Goal: Task Accomplishment & Management: Complete application form

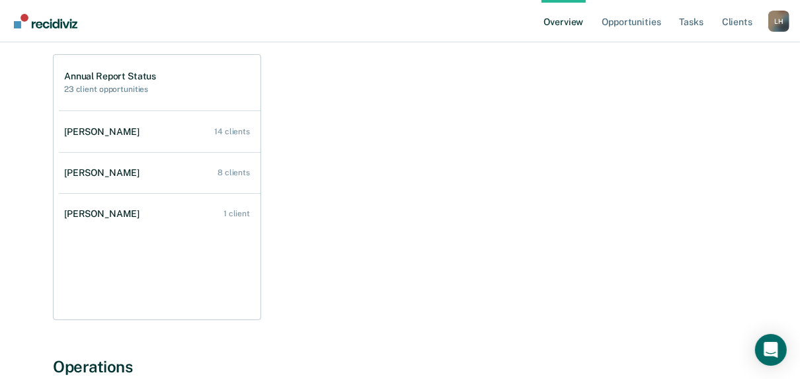
scroll to position [190, 0]
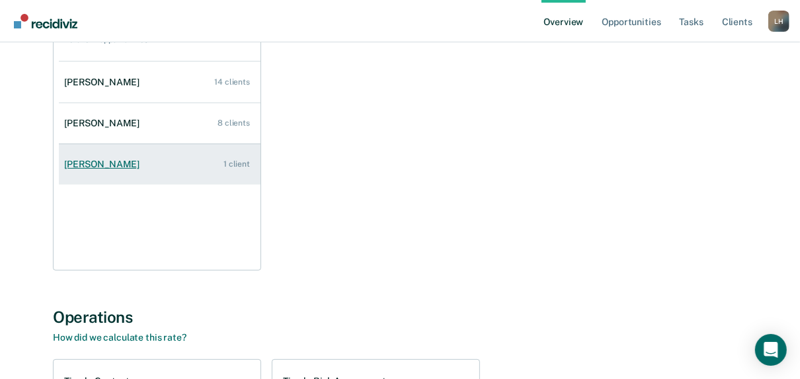
click at [110, 159] on div "Angela Huff" at bounding box center [104, 164] width 81 height 11
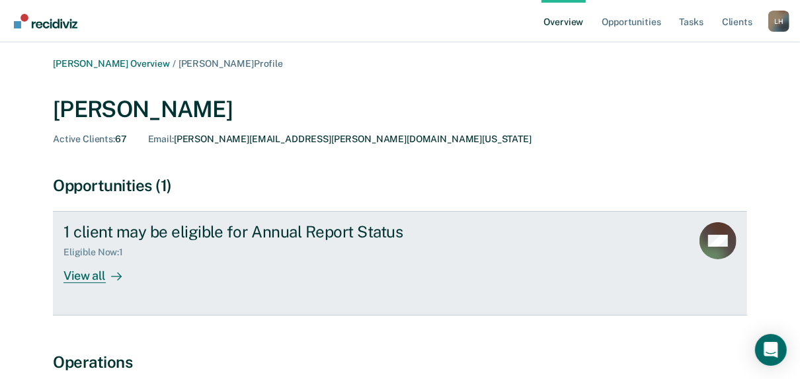
click at [91, 274] on div "View all" at bounding box center [100, 271] width 74 height 26
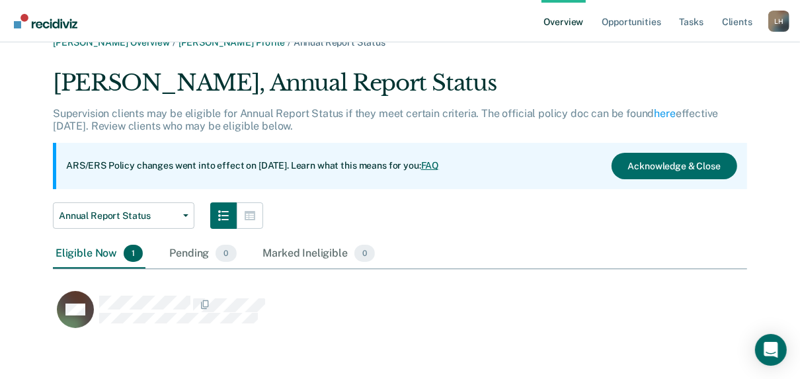
scroll to position [27, 0]
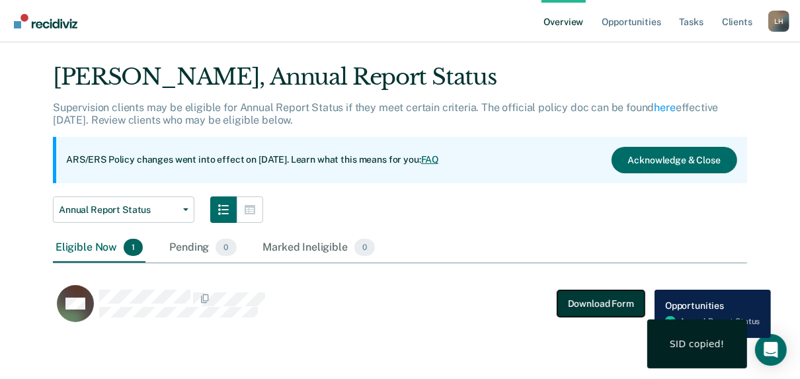
click at [588, 305] on button "Download Form" at bounding box center [600, 303] width 87 height 26
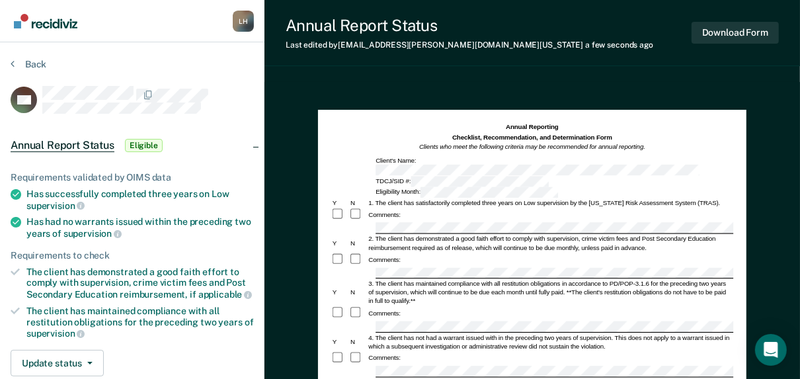
click at [434, 333] on div "4. The client has not had a warrant issued with in the preceding two years of s…" at bounding box center [550, 341] width 366 height 17
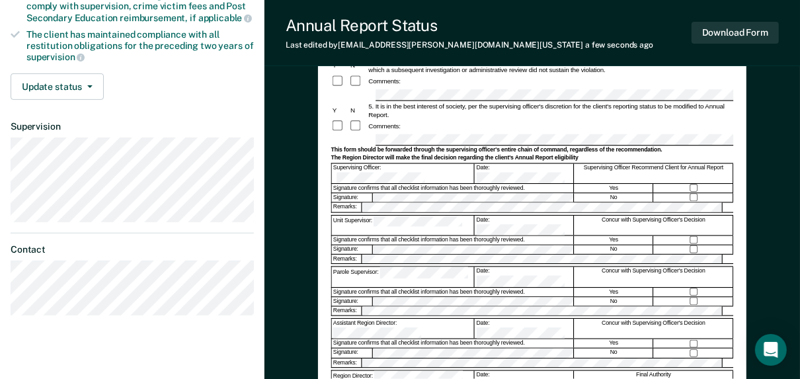
scroll to position [274, 0]
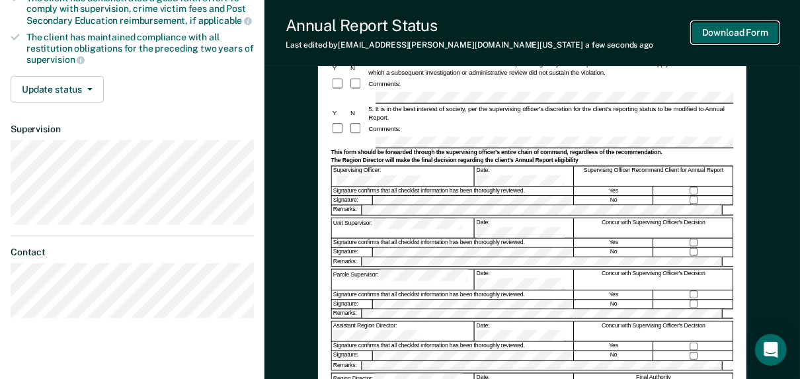
click at [715, 28] on button "Download Form" at bounding box center [735, 33] width 87 height 22
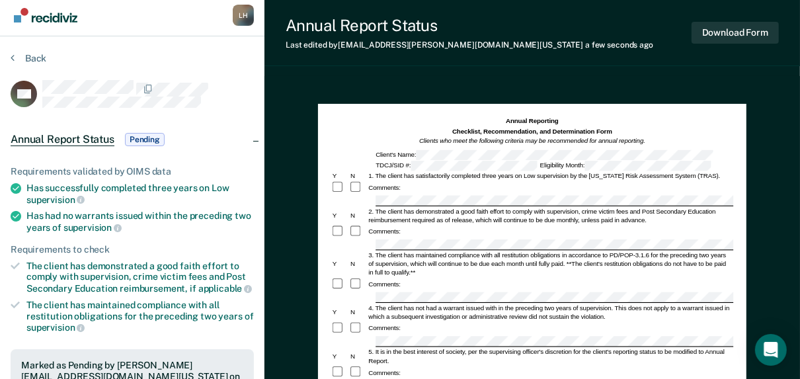
scroll to position [0, 0]
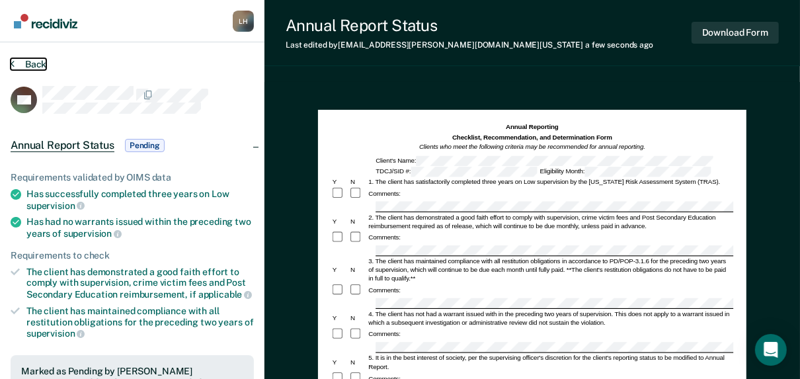
click at [26, 61] on button "Back" at bounding box center [29, 64] width 36 height 12
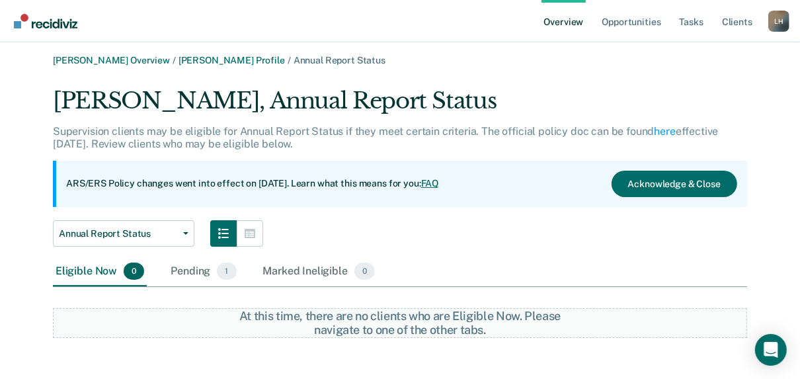
click at [569, 22] on link "Overview" at bounding box center [564, 21] width 45 height 42
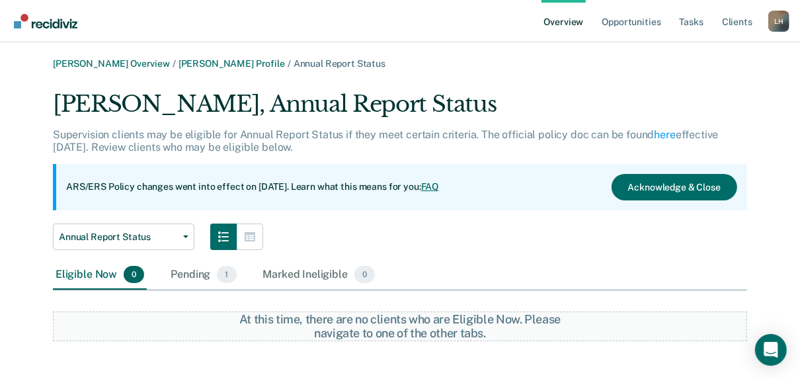
click at [564, 20] on link "Overview" at bounding box center [564, 21] width 45 height 42
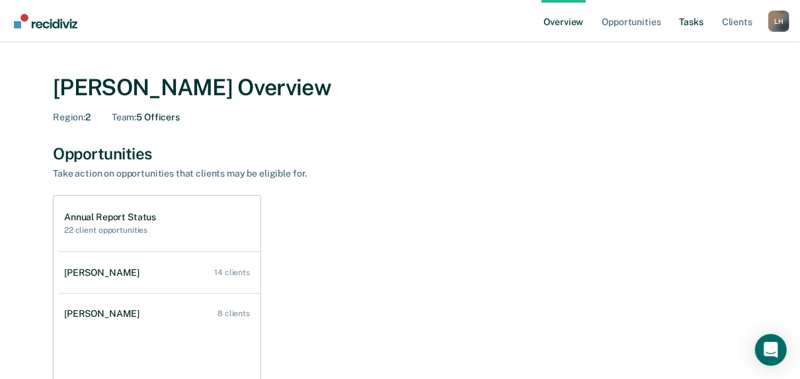
click at [693, 21] on link "Tasks" at bounding box center [691, 21] width 29 height 42
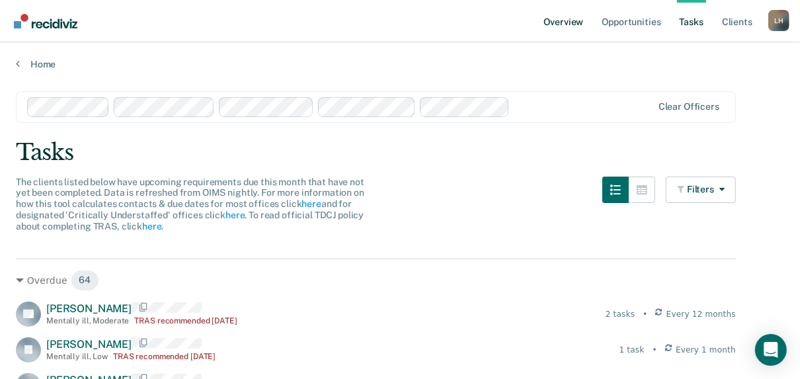
click at [559, 22] on link "Overview" at bounding box center [564, 21] width 45 height 42
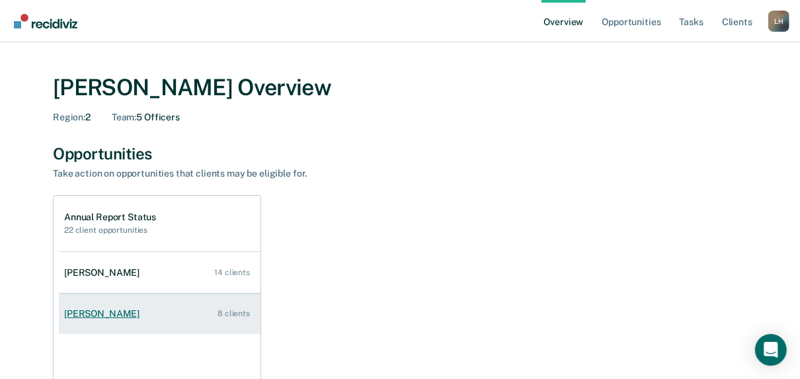
click at [104, 313] on div "Angelina Rivera" at bounding box center [104, 313] width 81 height 11
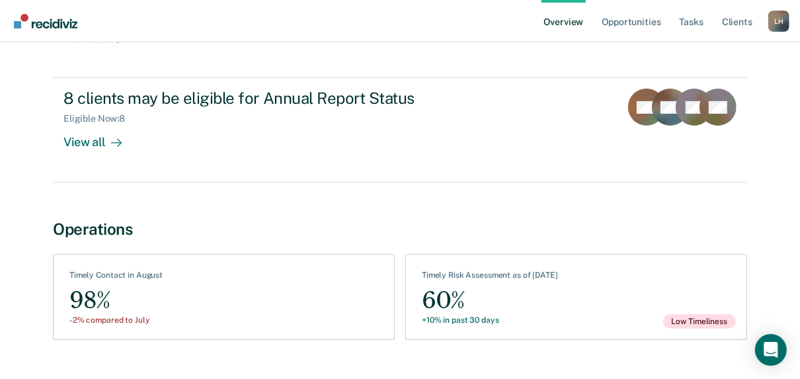
scroll to position [247, 0]
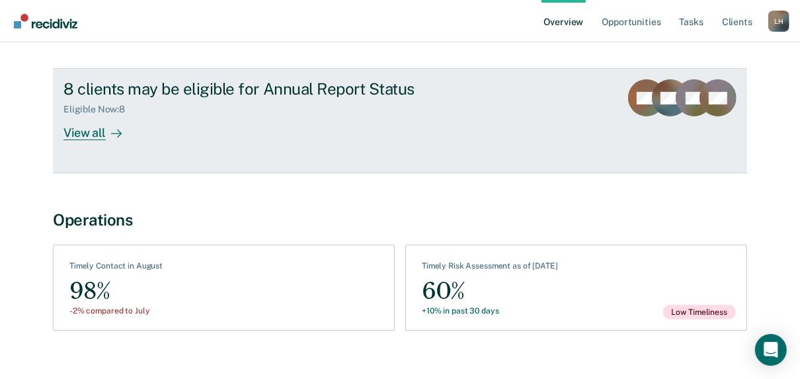
click at [77, 132] on div "View all" at bounding box center [100, 128] width 74 height 26
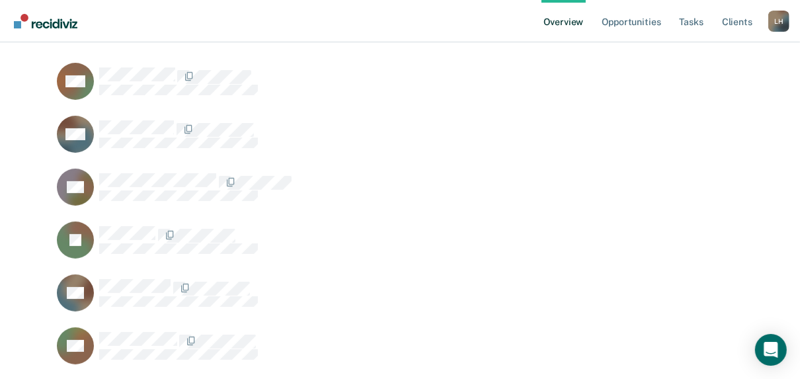
scroll to position [228, 0]
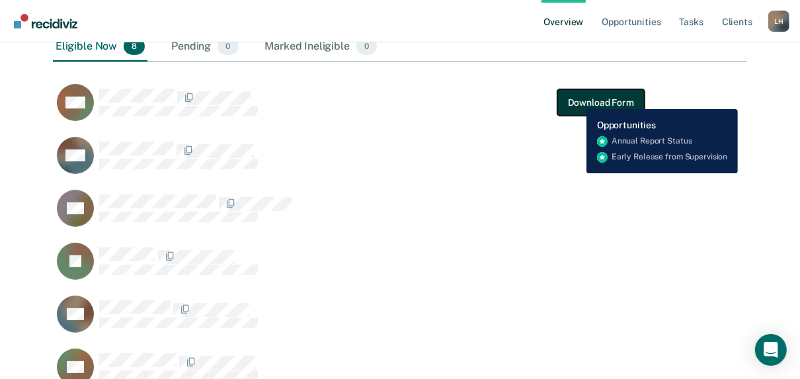
click at [577, 99] on button "Download Form" at bounding box center [600, 102] width 87 height 26
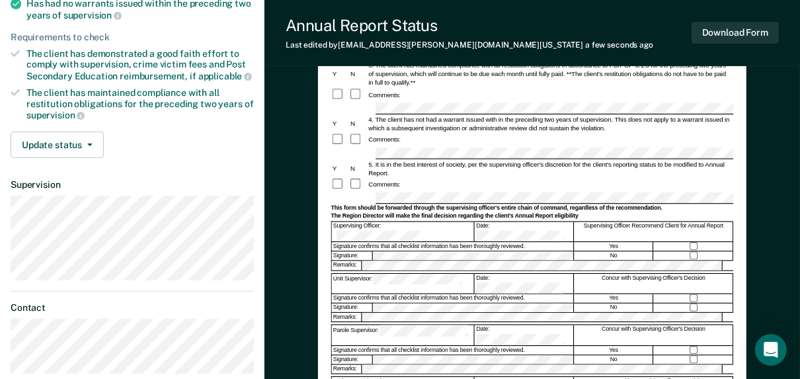
scroll to position [233, 0]
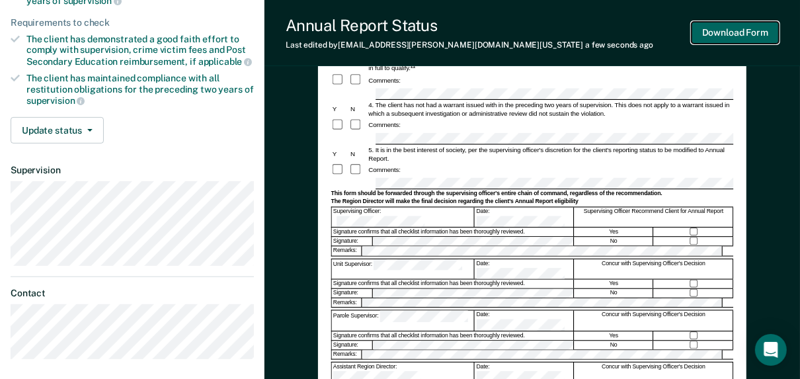
click at [735, 32] on button "Download Form" at bounding box center [735, 33] width 87 height 22
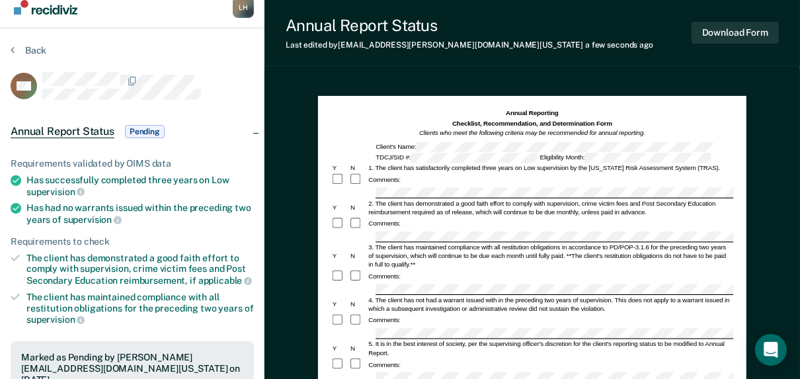
scroll to position [0, 0]
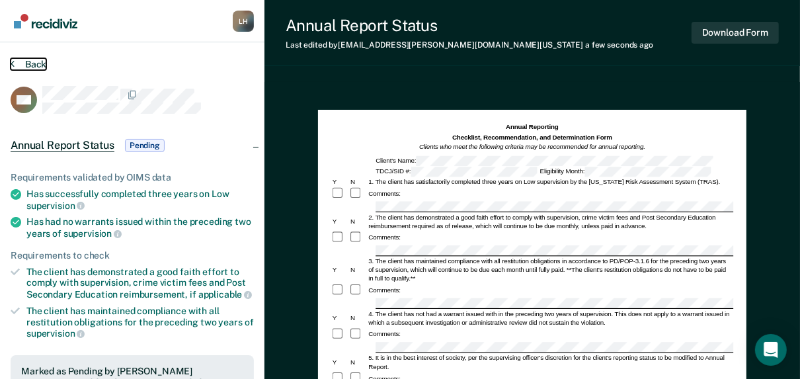
click at [36, 61] on button "Back" at bounding box center [29, 64] width 36 height 12
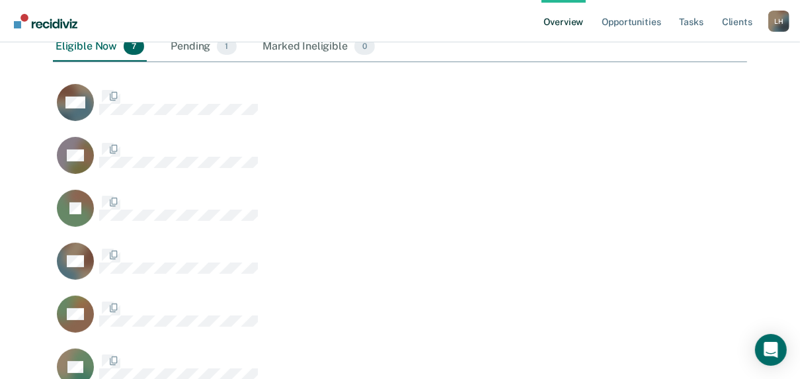
scroll to position [582, 686]
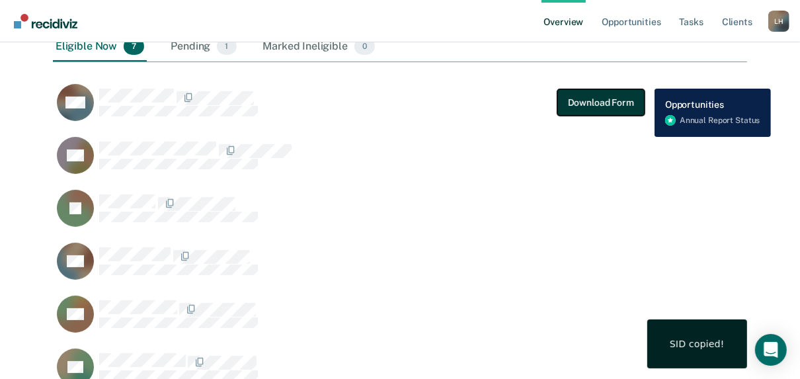
click at [582, 100] on button "Download Form" at bounding box center [600, 102] width 87 height 26
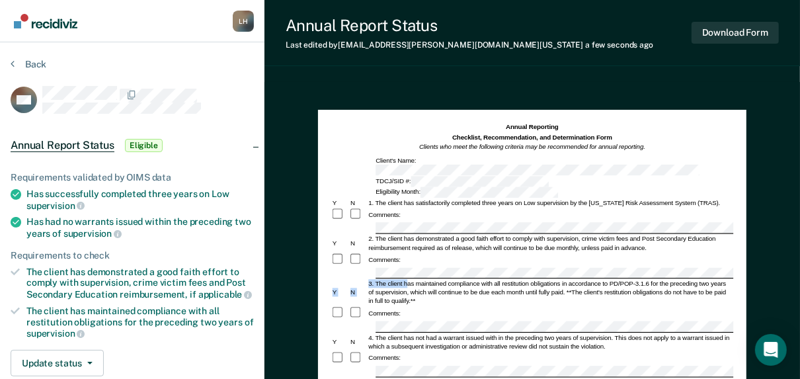
click at [593, 131] on h1 "Annual Reporting Checklist, Recommendation, and Determination Form Clients who …" at bounding box center [532, 137] width 226 height 29
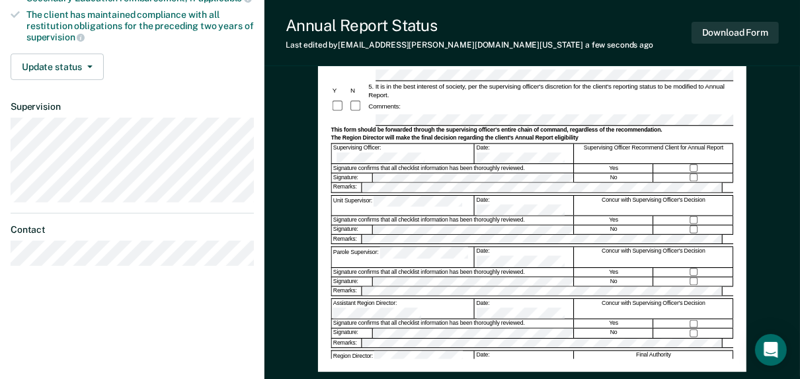
scroll to position [331, 0]
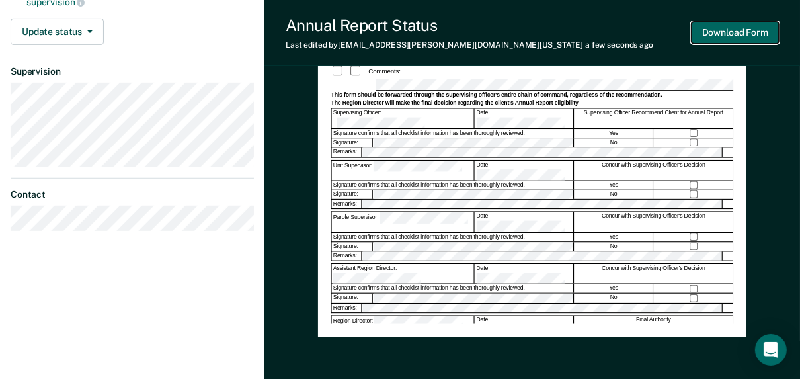
click at [718, 31] on button "Download Form" at bounding box center [735, 33] width 87 height 22
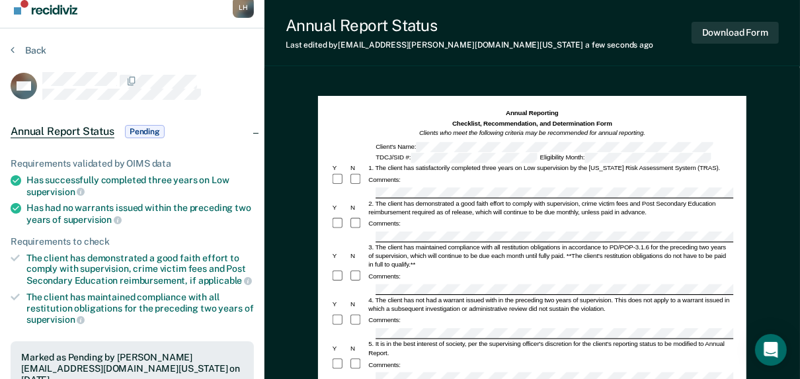
scroll to position [0, 0]
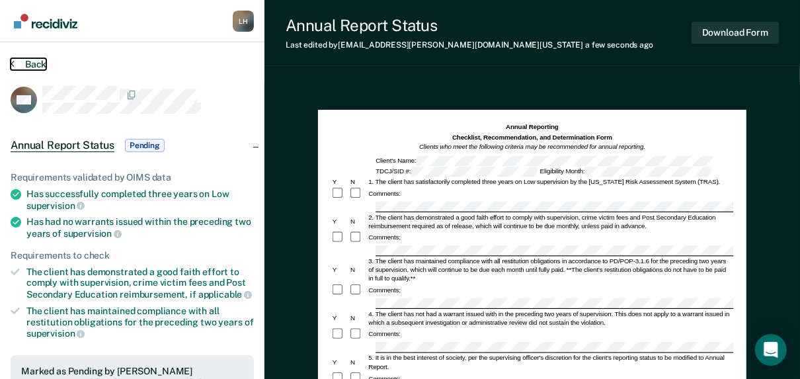
click at [26, 65] on button "Back" at bounding box center [29, 64] width 36 height 12
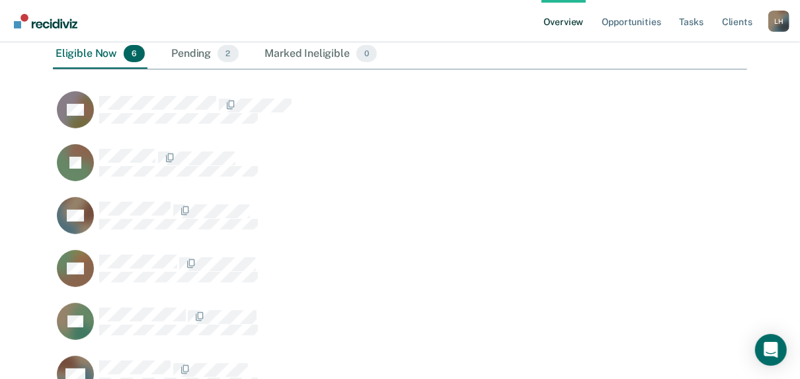
scroll to position [129, 0]
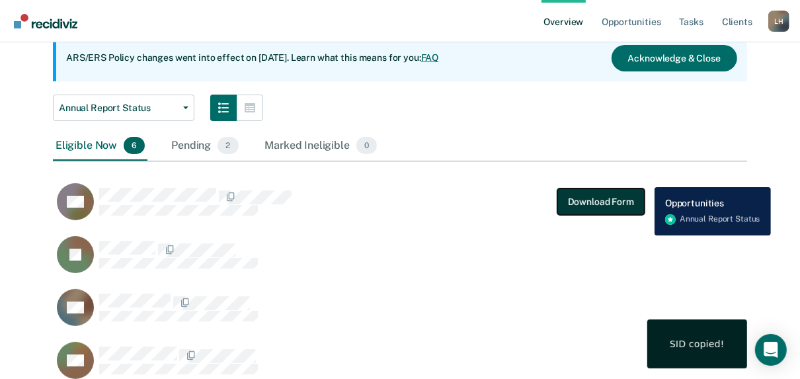
click at [575, 200] on button "Download Form" at bounding box center [600, 201] width 87 height 26
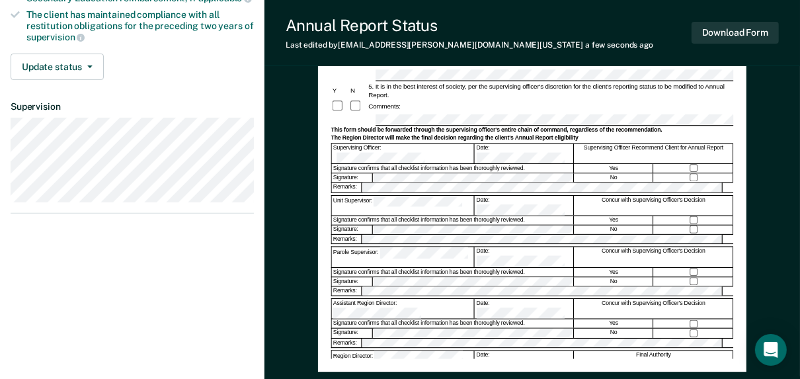
scroll to position [392, 0]
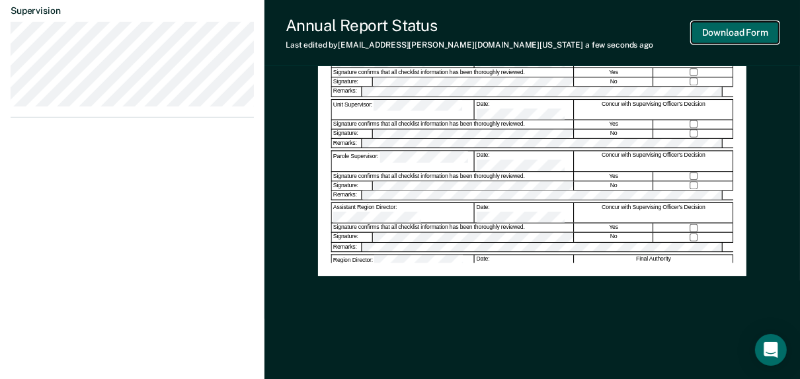
click at [728, 26] on button "Download Form" at bounding box center [735, 33] width 87 height 22
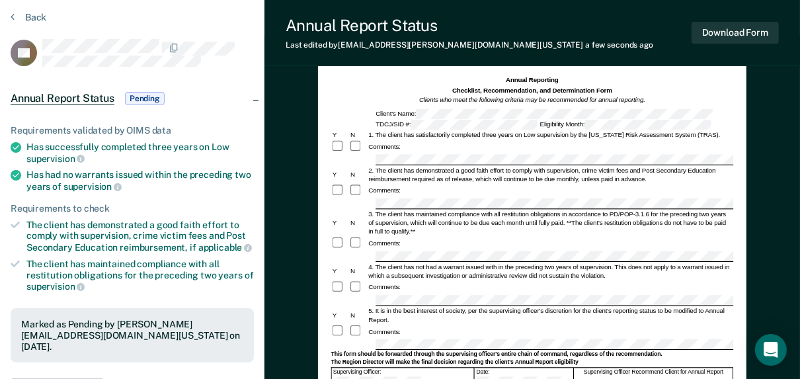
scroll to position [0, 0]
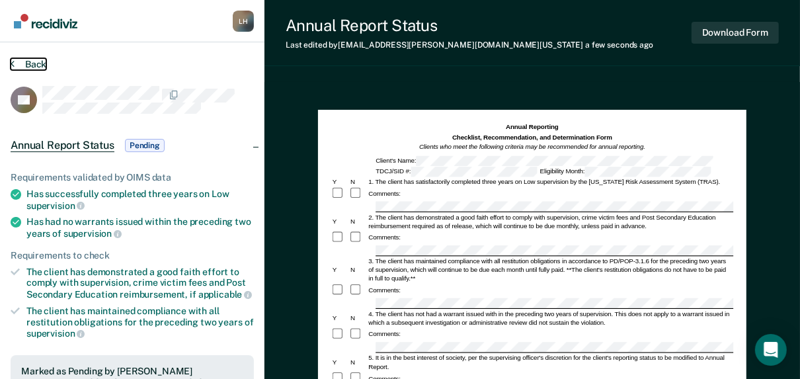
click at [26, 61] on button "Back" at bounding box center [29, 64] width 36 height 12
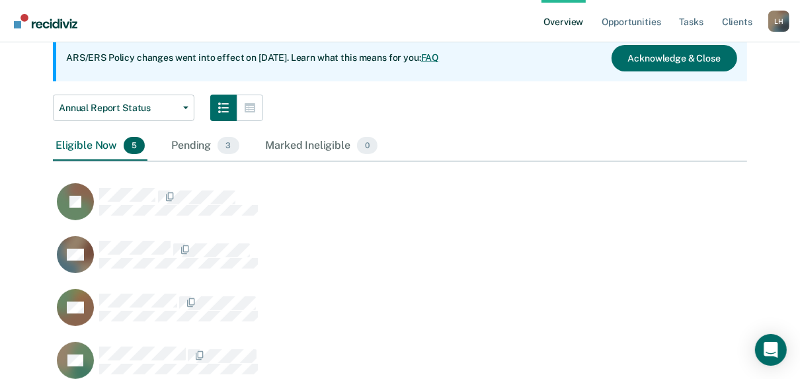
scroll to position [477, 686]
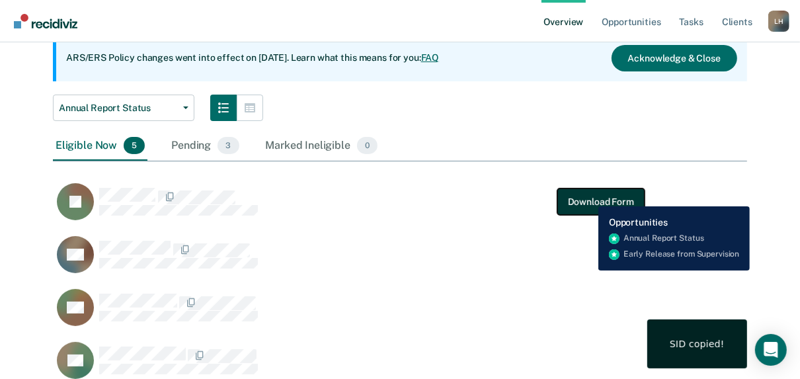
click at [588, 196] on button "Download Form" at bounding box center [600, 201] width 87 height 26
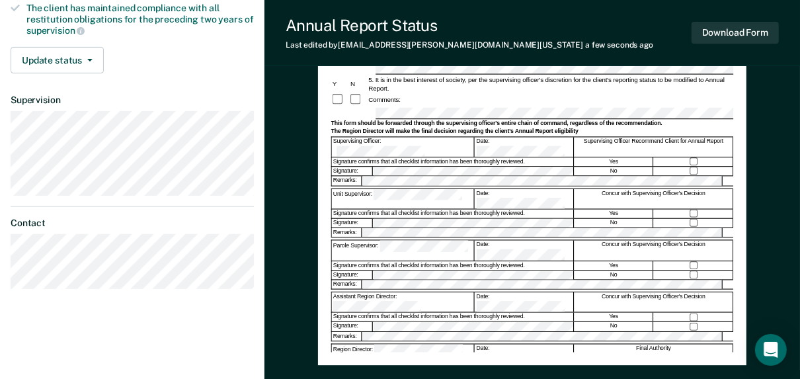
scroll to position [392, 0]
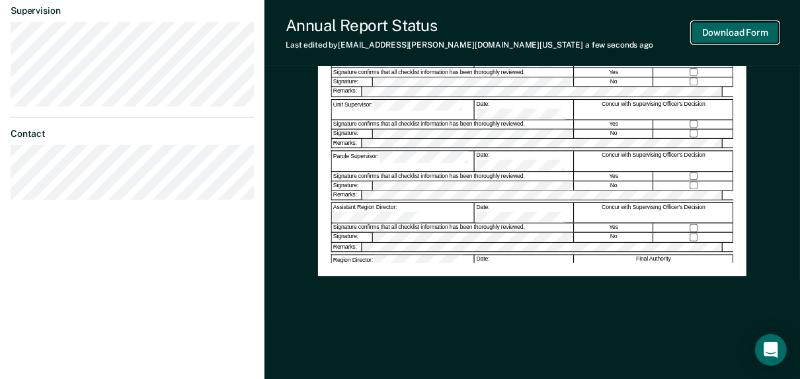
click at [724, 28] on button "Download Form" at bounding box center [735, 33] width 87 height 22
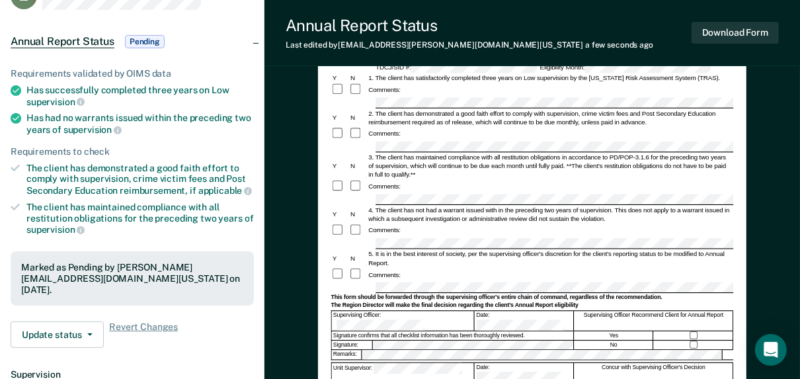
scroll to position [103, 0]
click at [734, 36] on button "Download Form" at bounding box center [735, 33] width 87 height 22
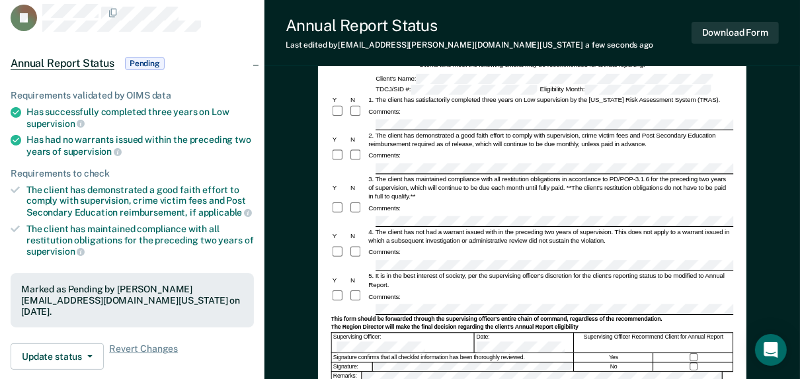
scroll to position [0, 0]
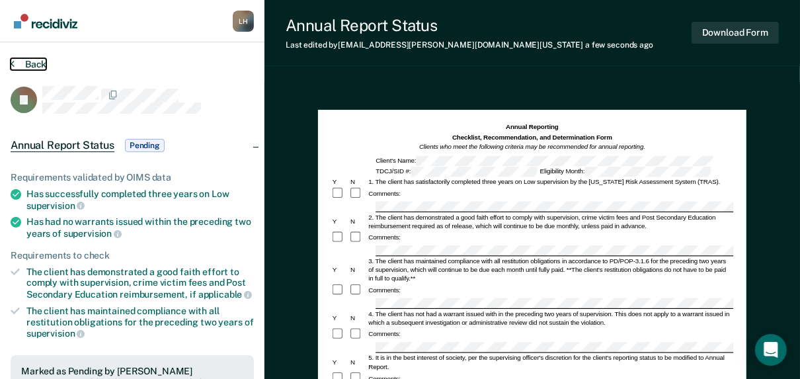
click at [29, 64] on button "Back" at bounding box center [29, 64] width 36 height 12
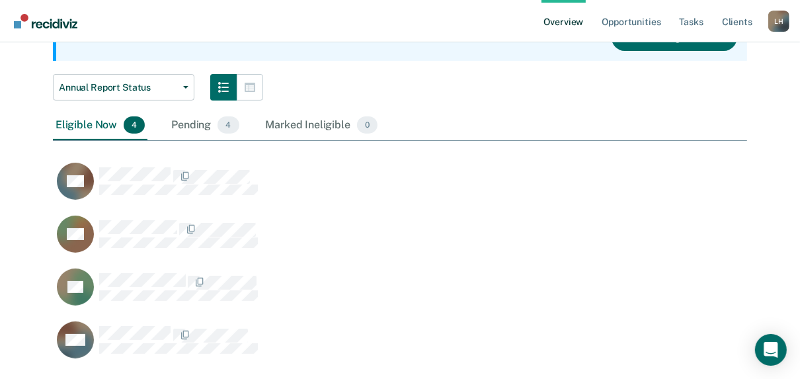
scroll to position [144, 0]
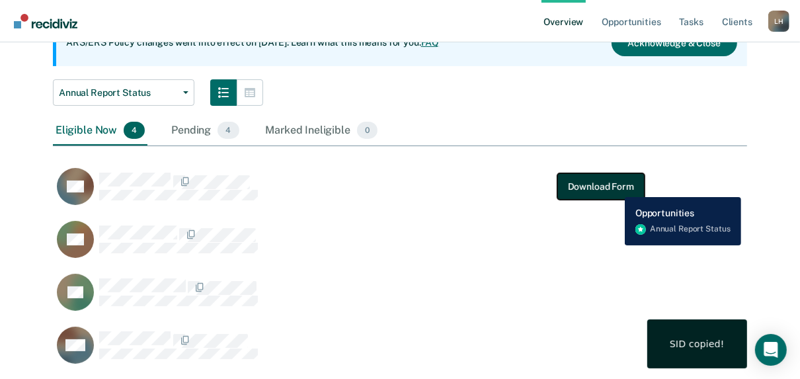
click at [615, 187] on button "Download Form" at bounding box center [600, 186] width 87 height 26
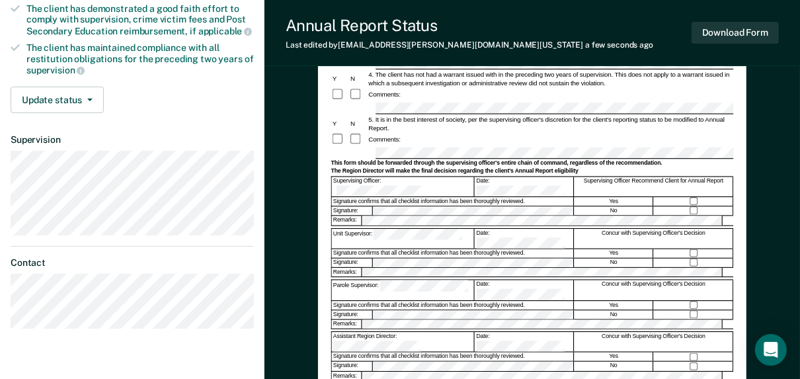
scroll to position [282, 0]
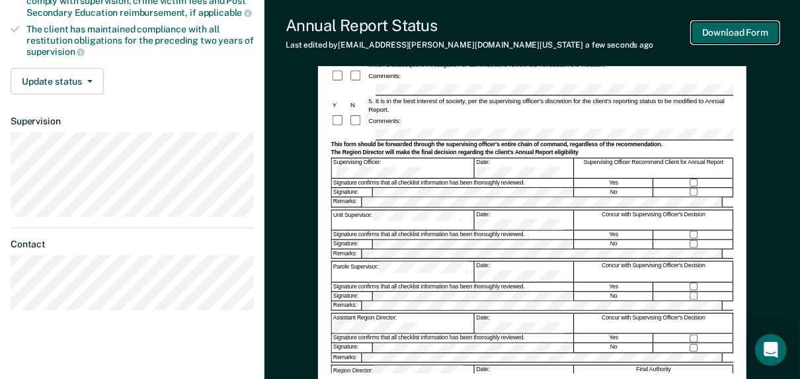
click at [744, 36] on button "Download Form" at bounding box center [735, 33] width 87 height 22
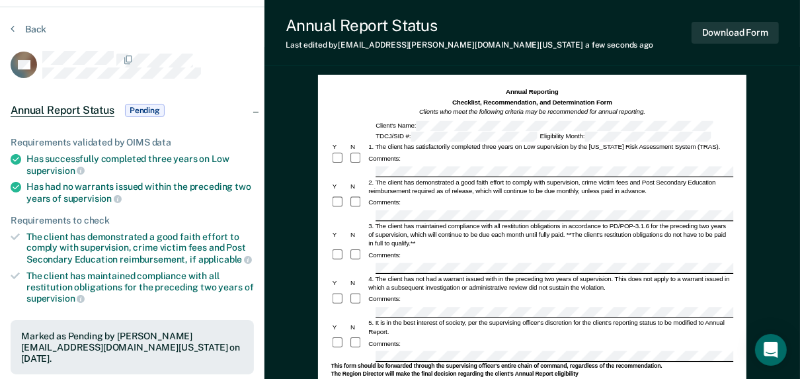
scroll to position [0, 0]
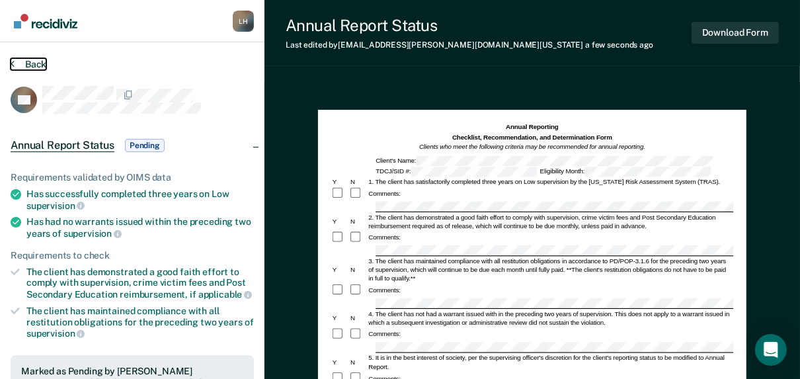
click at [34, 59] on button "Back" at bounding box center [29, 64] width 36 height 12
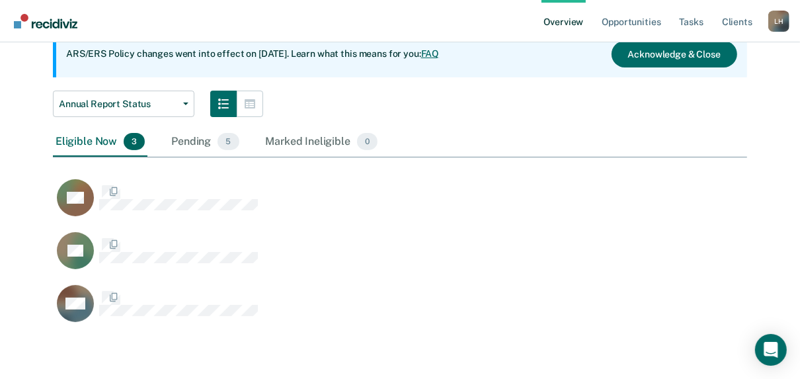
scroll to position [371, 686]
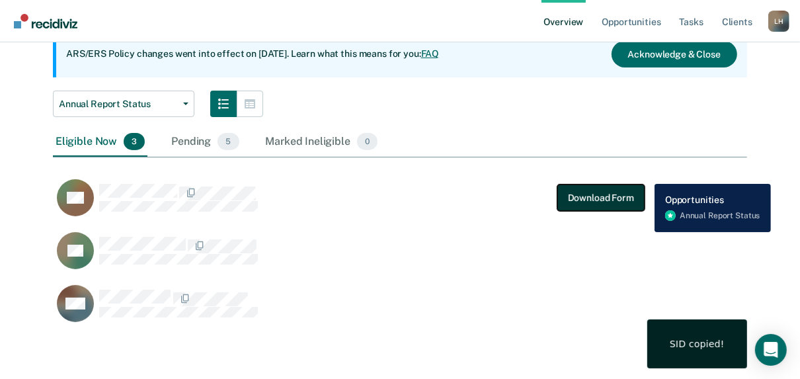
click at [590, 190] on button "Download Form" at bounding box center [600, 197] width 87 height 26
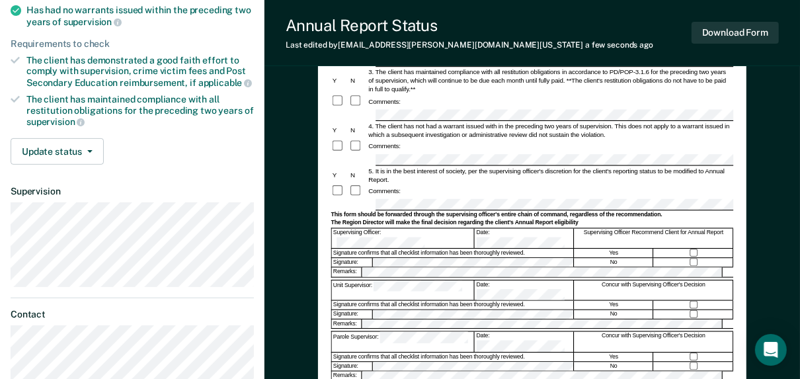
scroll to position [212, 0]
click at [751, 31] on button "Download Form" at bounding box center [735, 33] width 87 height 22
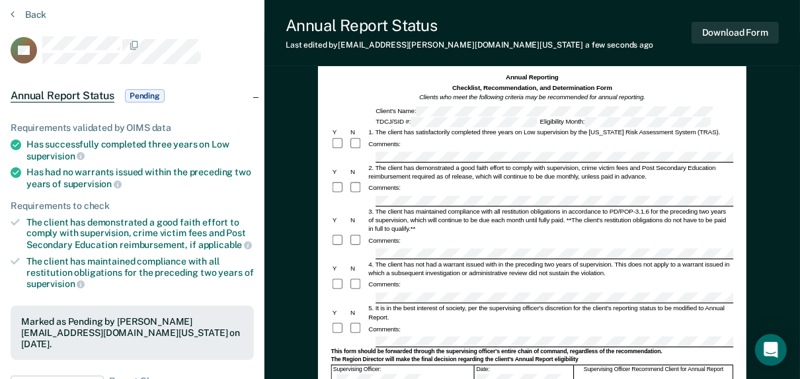
scroll to position [0, 0]
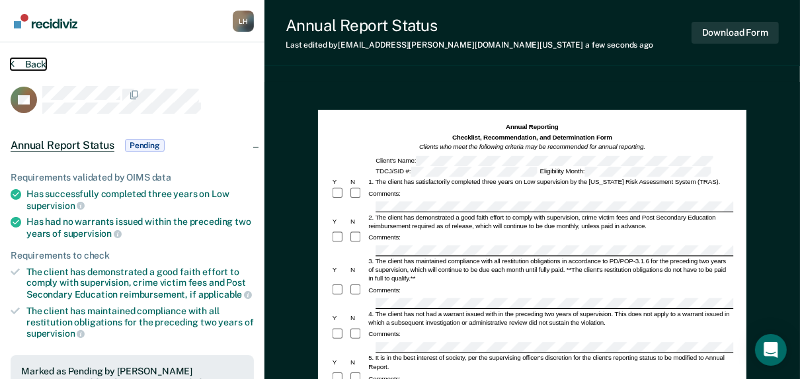
click at [26, 61] on button "Back" at bounding box center [29, 64] width 36 height 12
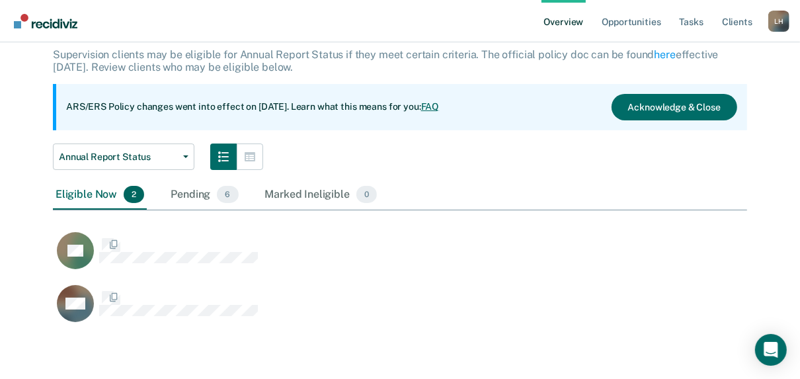
scroll to position [318, 686]
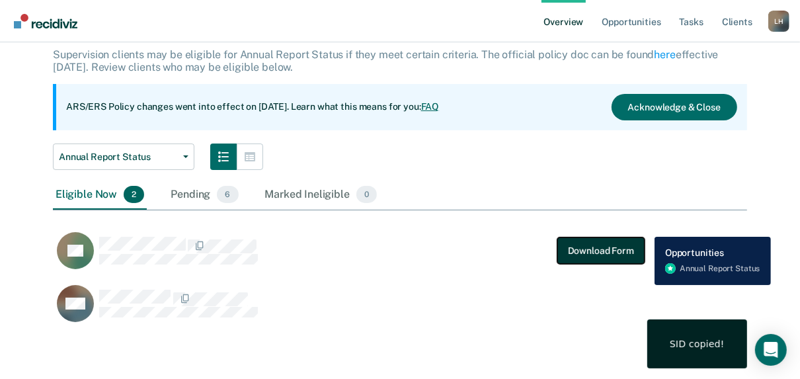
click at [586, 245] on button "Download Form" at bounding box center [600, 250] width 87 height 26
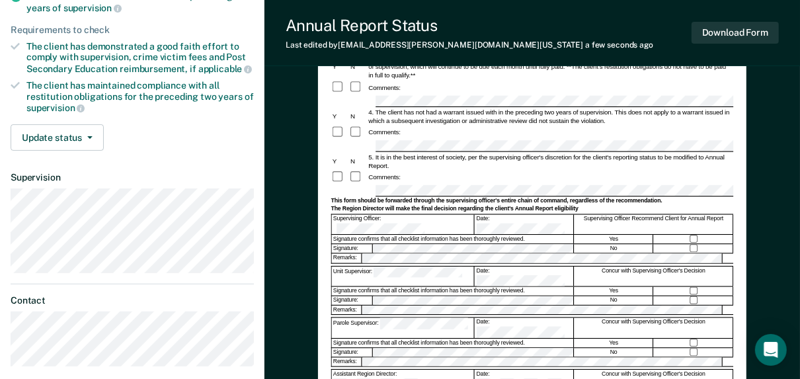
scroll to position [233, 0]
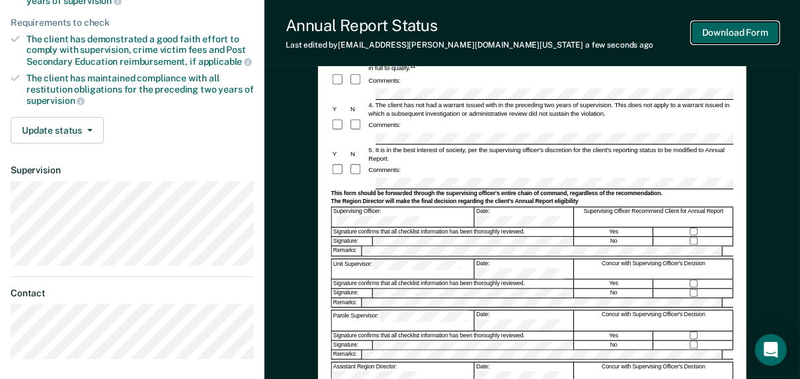
click at [740, 34] on button "Download Form" at bounding box center [735, 33] width 87 height 22
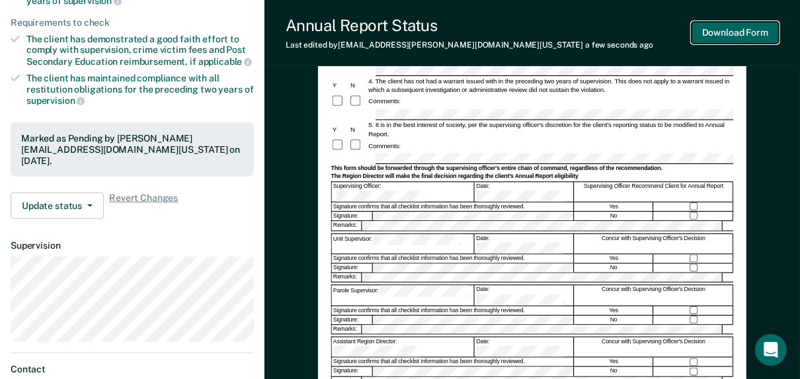
click at [741, 30] on button "Download Form" at bounding box center [735, 33] width 87 height 22
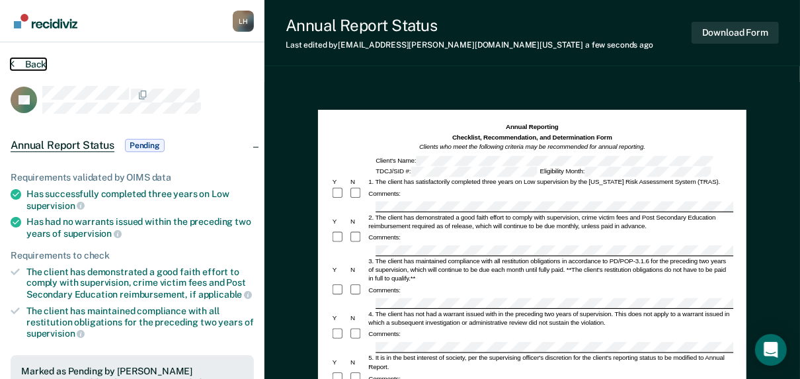
click at [28, 63] on button "Back" at bounding box center [29, 64] width 36 height 12
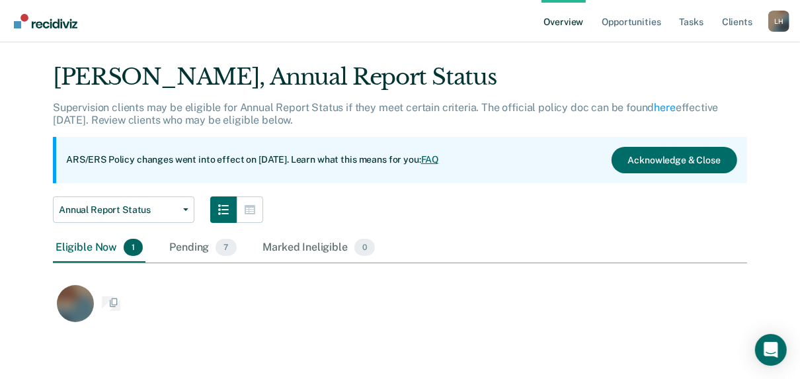
scroll to position [265, 686]
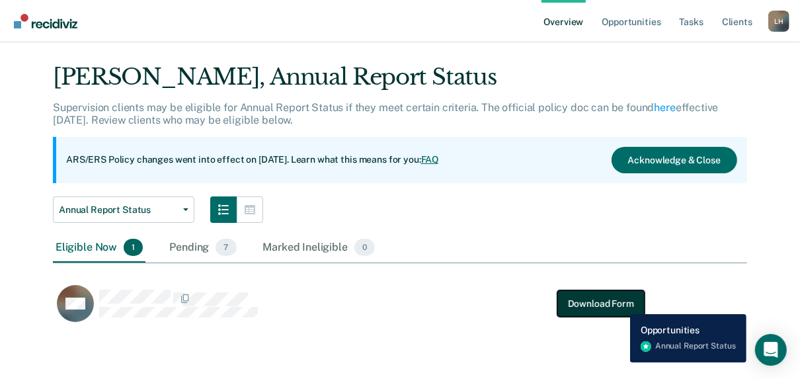
click at [620, 304] on button "Download Form" at bounding box center [600, 303] width 87 height 26
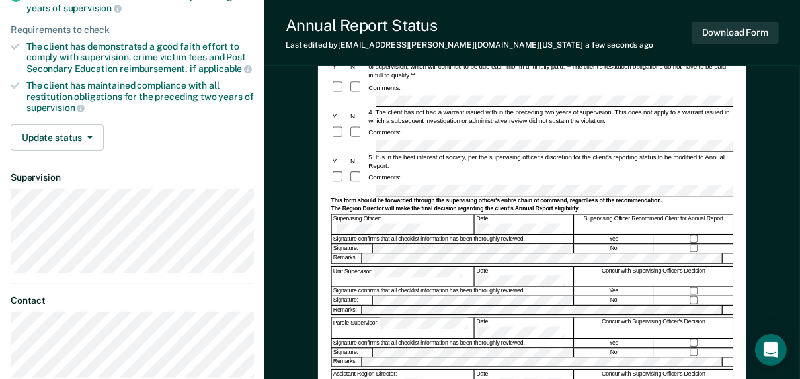
scroll to position [254, 0]
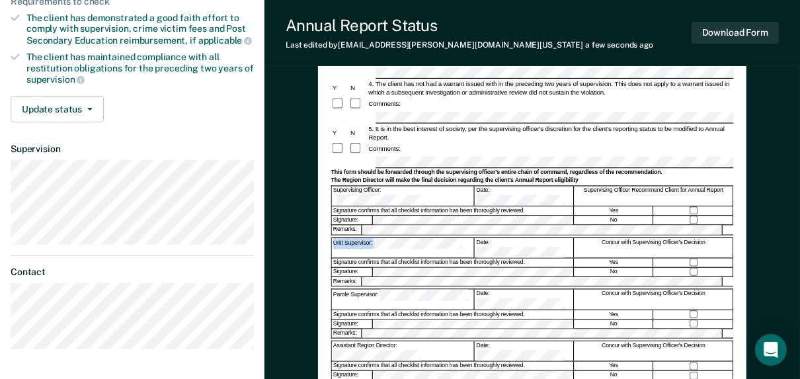
click at [397, 200] on form "Annual Reporting Checklist, Recommendation, and Determination Form Clients who …" at bounding box center [532, 160] width 403 height 582
click at [760, 28] on button "Download Form" at bounding box center [735, 33] width 87 height 22
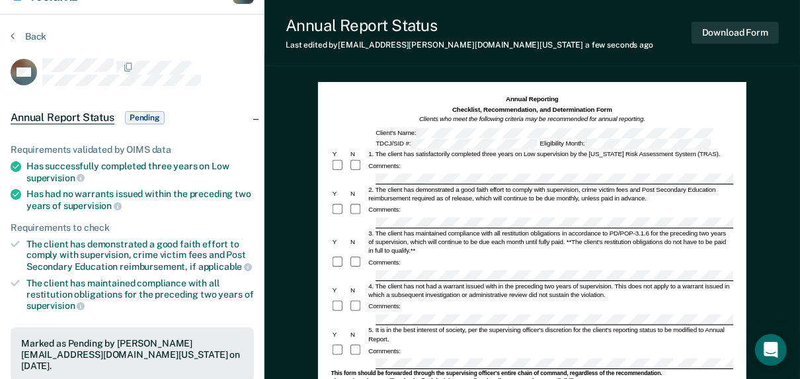
scroll to position [0, 0]
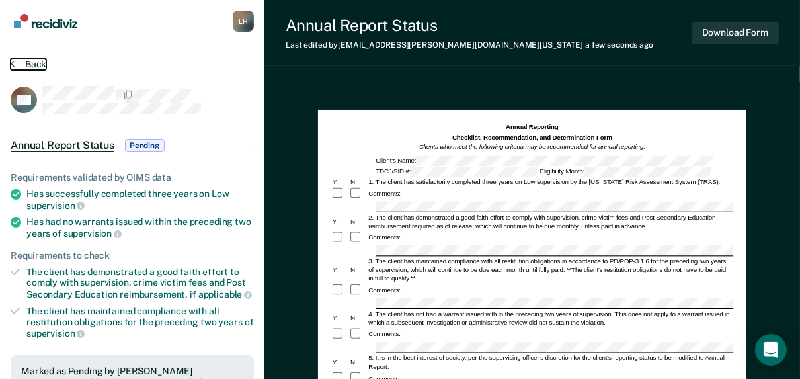
click at [27, 62] on button "Back" at bounding box center [29, 64] width 36 height 12
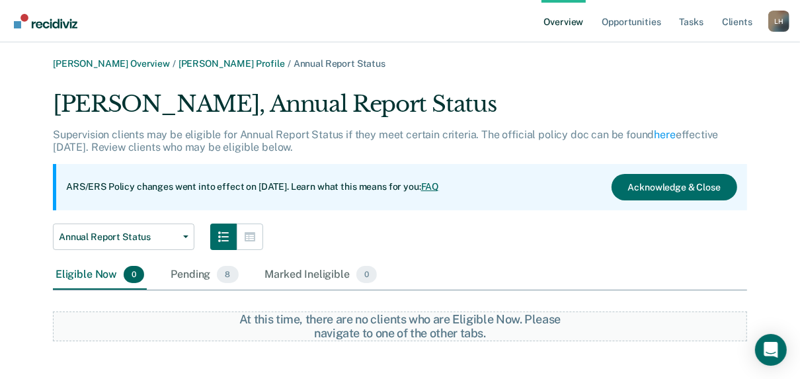
scroll to position [3, 0]
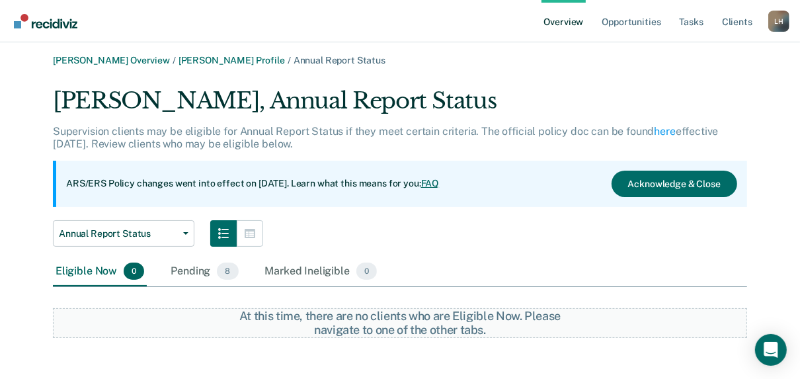
click at [576, 19] on link "Overview" at bounding box center [564, 21] width 45 height 42
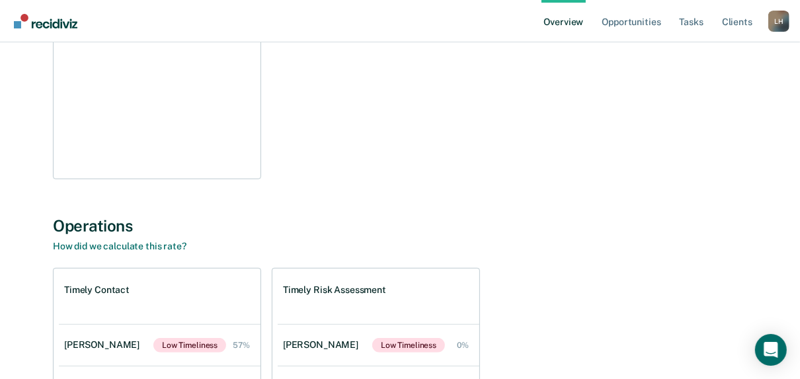
scroll to position [303, 0]
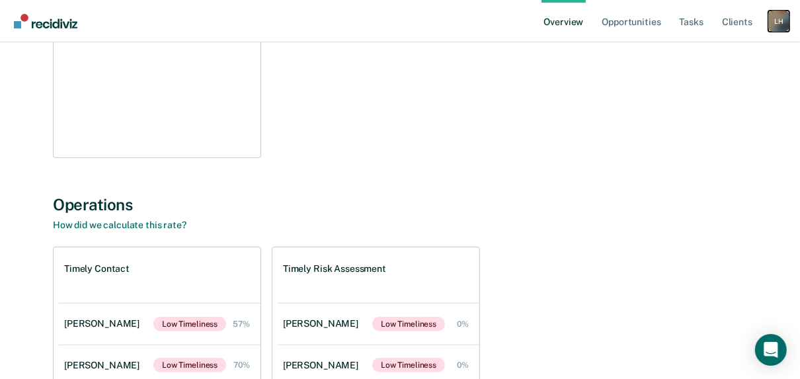
click at [781, 21] on div "L H" at bounding box center [778, 21] width 21 height 21
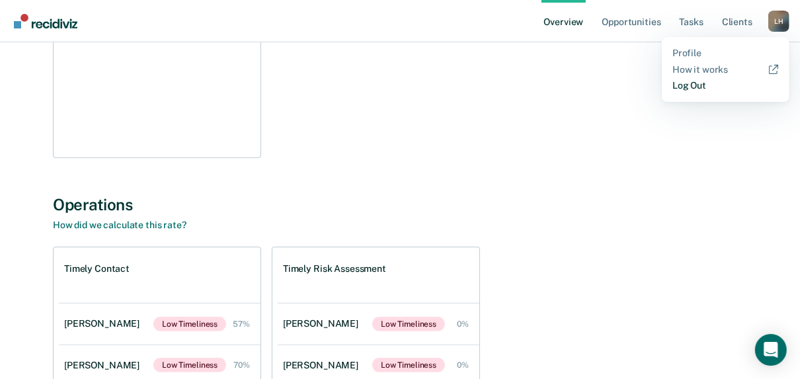
click at [700, 91] on link "Log Out" at bounding box center [725, 85] width 106 height 11
